Goal: Task Accomplishment & Management: Manage account settings

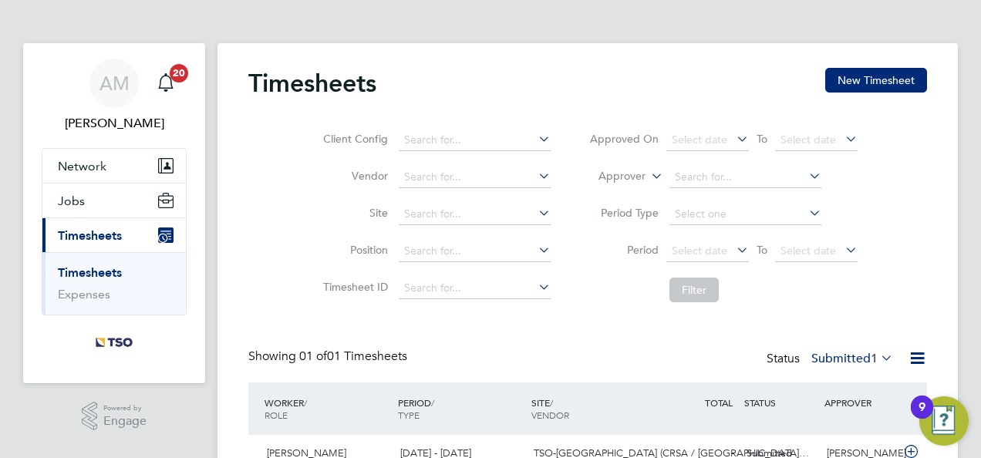
scroll to position [96, 0]
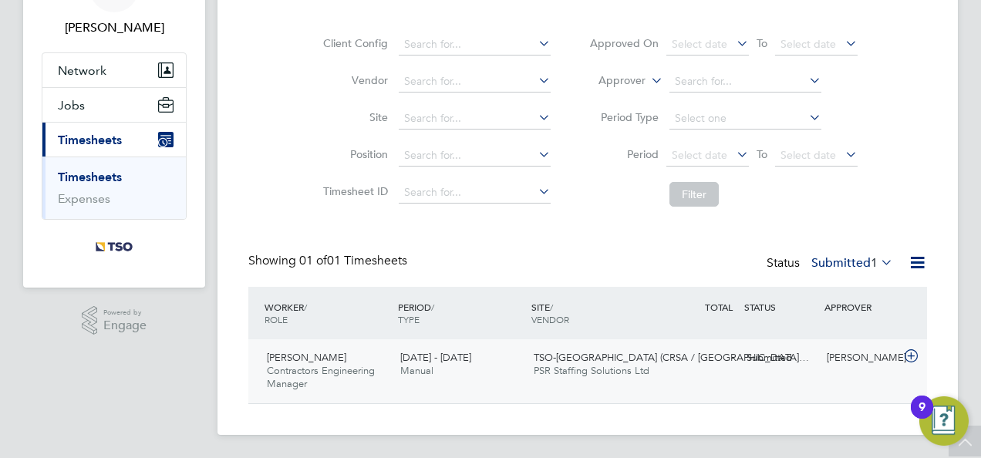
click at [562, 360] on span "TSO-UK (CRSA / Northa…" at bounding box center [671, 357] width 275 height 13
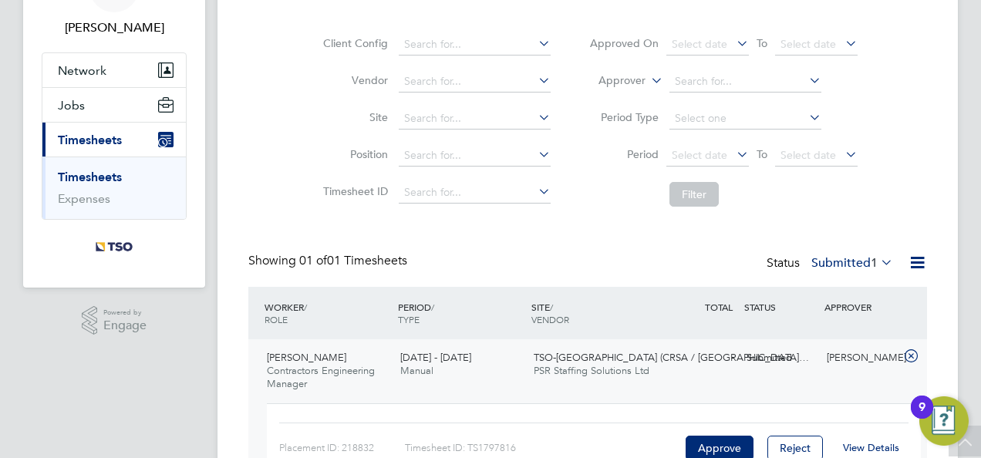
scroll to position [194, 0]
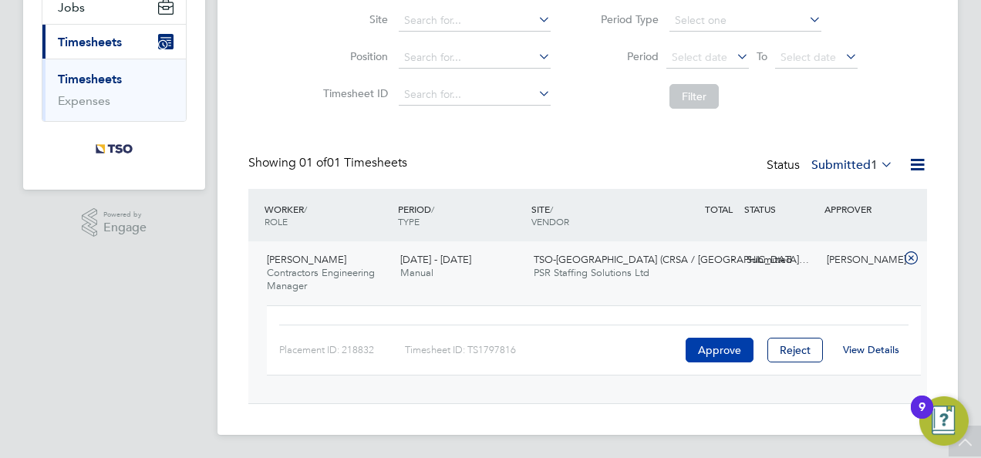
click at [709, 343] on button "Approve" at bounding box center [720, 350] width 68 height 25
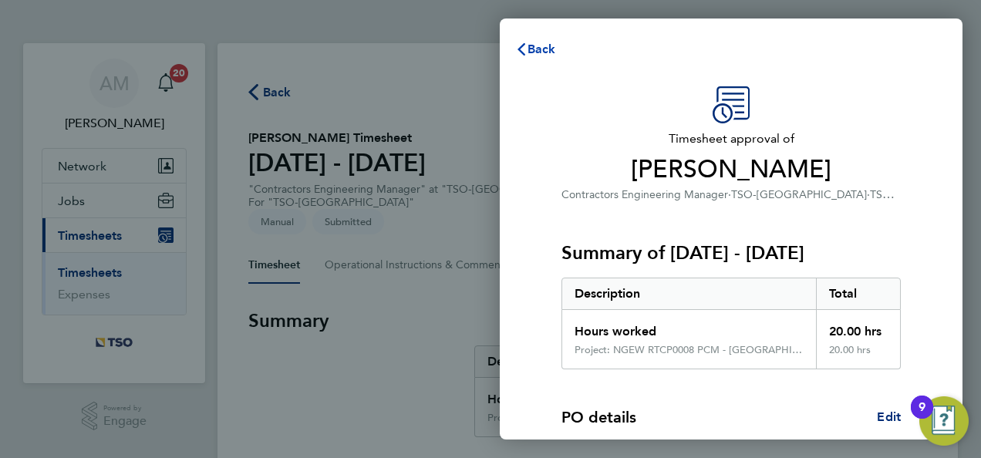
click at [542, 56] on span "Back" at bounding box center [542, 49] width 29 height 15
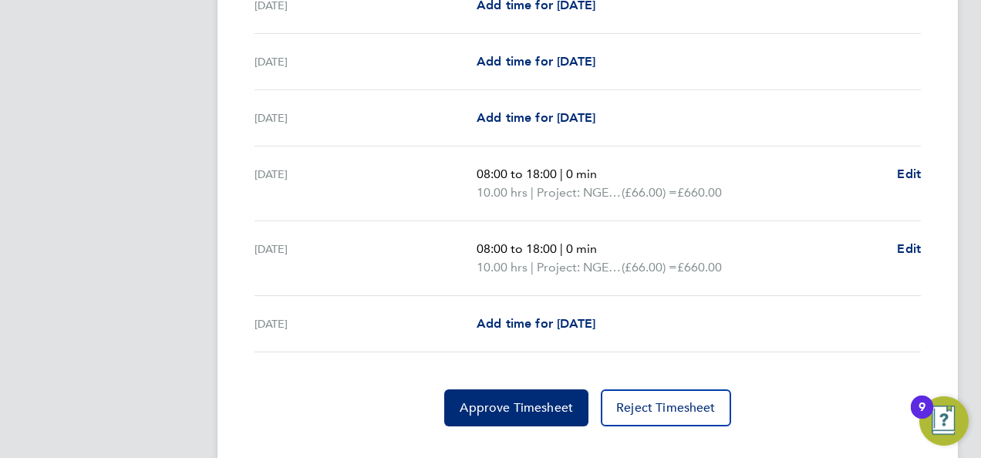
scroll to position [598, 0]
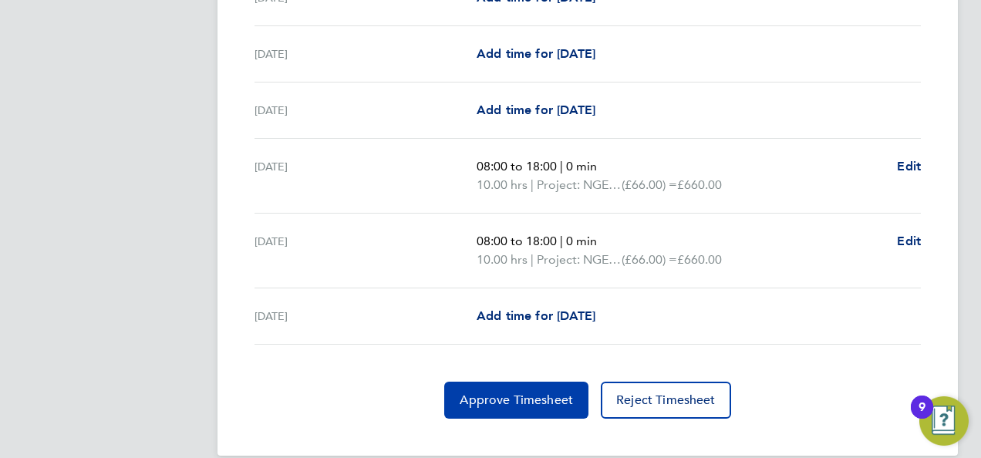
click at [525, 393] on span "Approve Timesheet" at bounding box center [516, 400] width 113 height 15
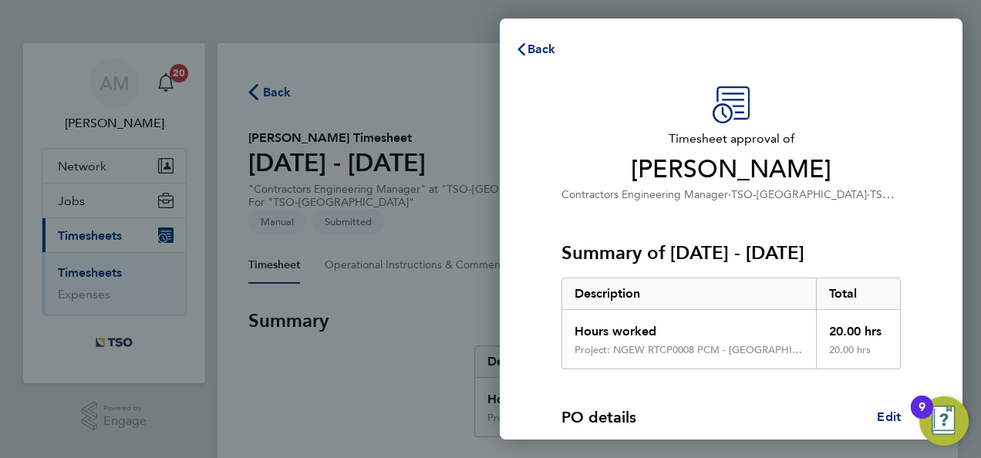
scroll to position [261, 0]
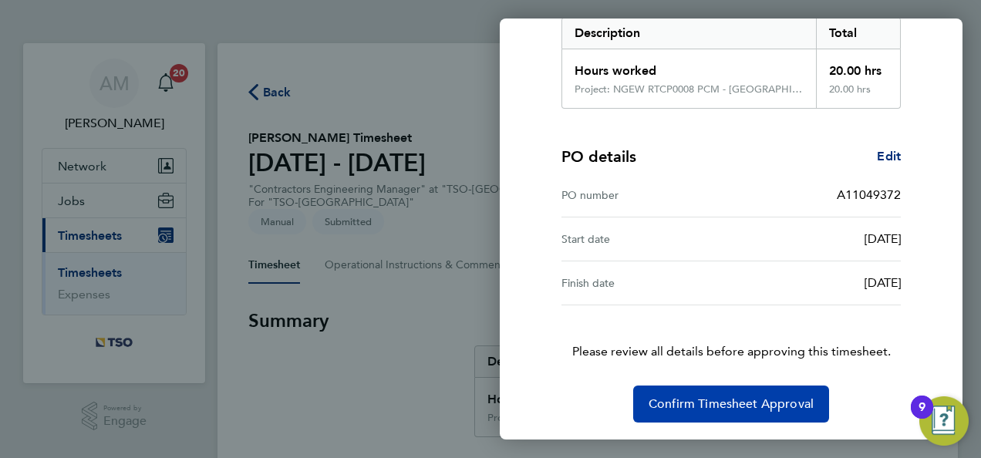
click at [735, 389] on button "Confirm Timesheet Approval" at bounding box center [731, 404] width 196 height 37
